Goal: Task Accomplishment & Management: Use online tool/utility

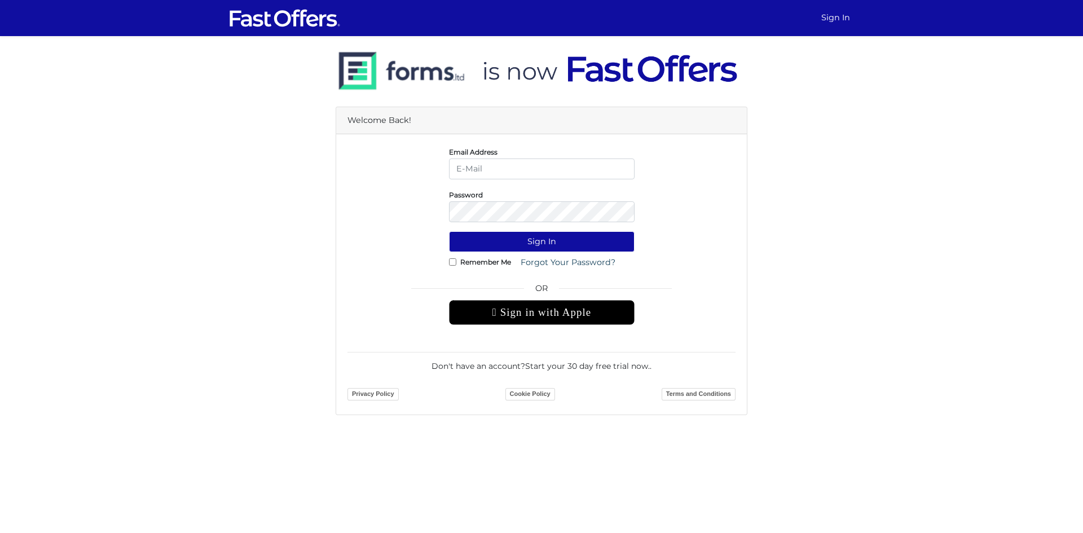
click at [481, 166] on input "email" at bounding box center [542, 169] width 186 height 21
type input "f.normuradov@gmail.com"
click at [449, 231] on button "Sign In" at bounding box center [542, 241] width 186 height 21
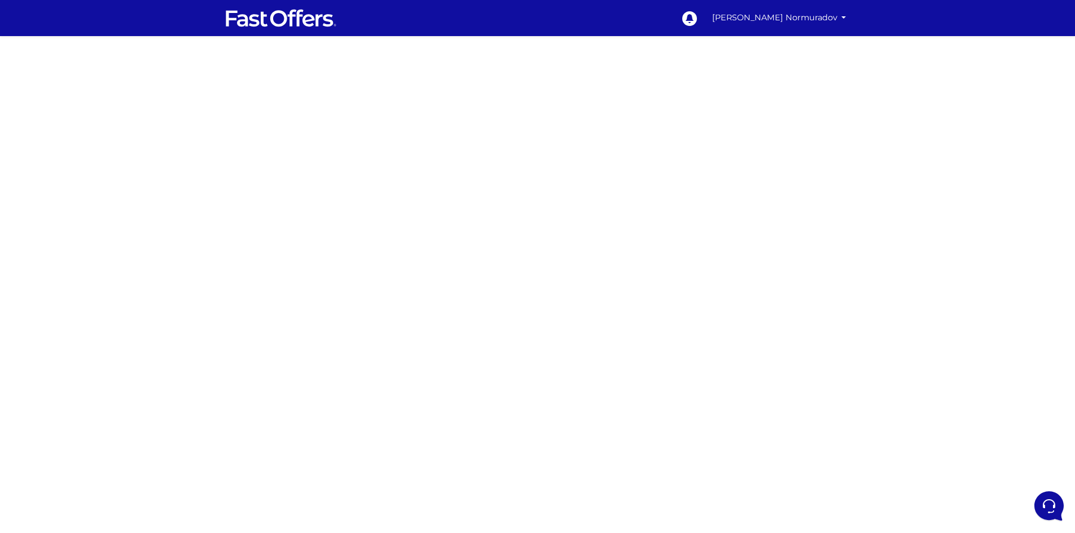
click at [347, 151] on div at bounding box center [537, 318] width 1075 height 564
click at [307, 187] on div at bounding box center [537, 318] width 1075 height 564
click at [394, 271] on div at bounding box center [537, 318] width 1075 height 564
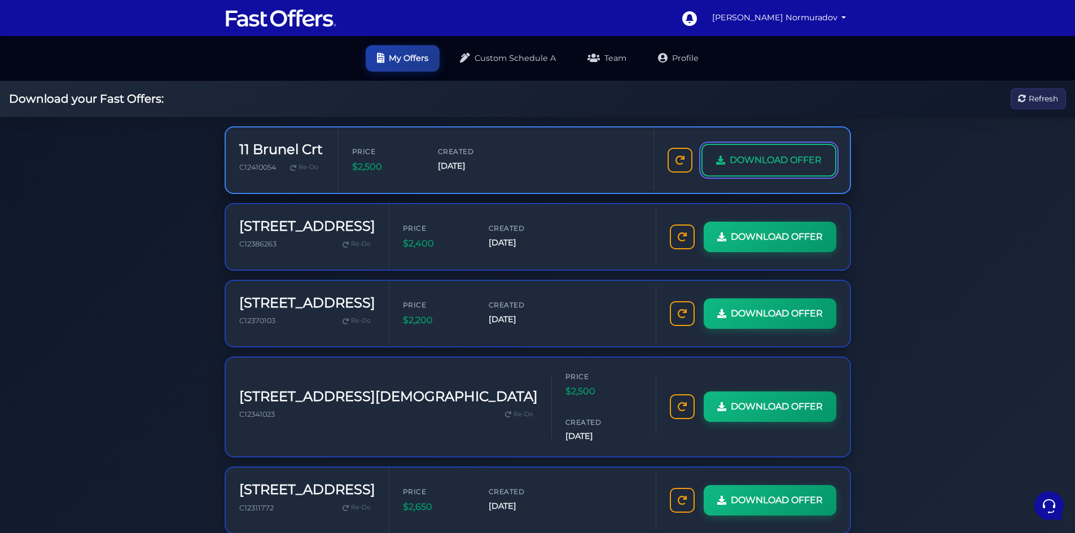
click at [790, 159] on span "DOWNLOAD OFFER" at bounding box center [775, 160] width 92 height 15
